Goal: Task Accomplishment & Management: Manage account settings

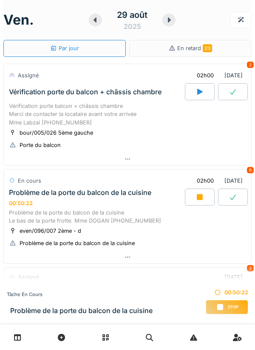
click at [227, 303] on div "Stop" at bounding box center [227, 307] width 43 height 14
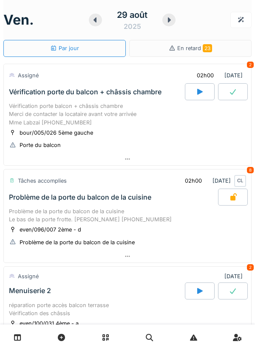
click at [199, 93] on icon at bounding box center [200, 92] width 6 height 6
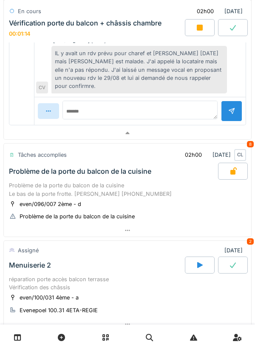
scroll to position [318, 0]
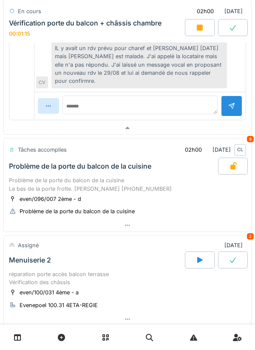
click at [69, 182] on div "Problème de la porte du balcon de la cuisine Le bas de la porte frotte. [PERSON…" at bounding box center [127, 185] width 237 height 16
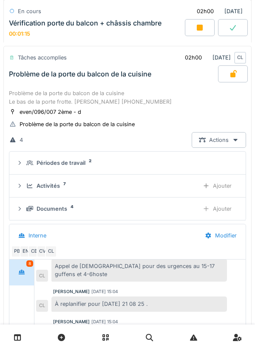
scroll to position [414, 0]
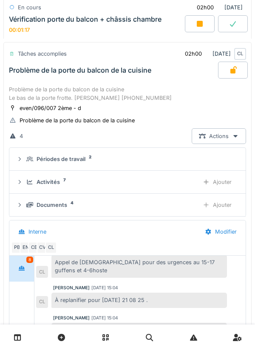
click at [26, 176] on div "Activités 7 Ajouter" at bounding box center [127, 182] width 223 height 16
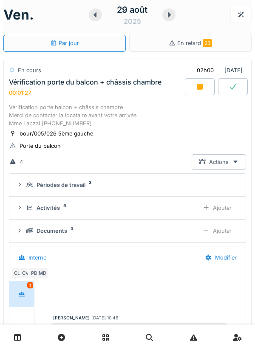
scroll to position [4, 0]
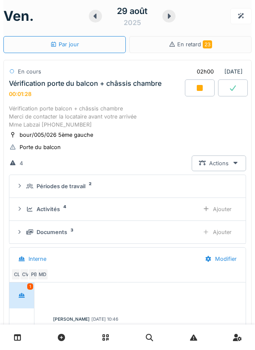
click at [60, 114] on div "Vérification porte balcon + châssis chambre Merci de contacter la locataire ava…" at bounding box center [127, 117] width 237 height 25
